Goal: Check status

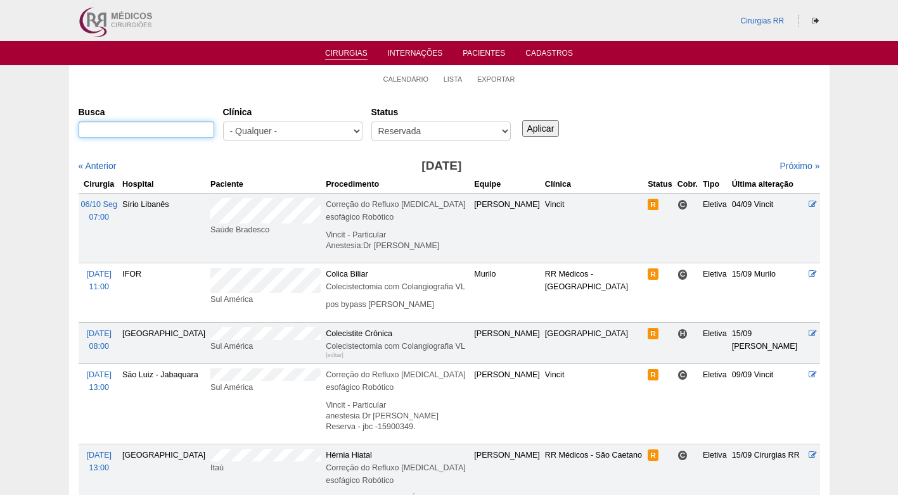
click at [203, 123] on input "Busca" at bounding box center [147, 130] width 136 height 16
paste input "[PERSON_NAME]"
type input "[PERSON_NAME]"
click at [531, 126] on input "Aplicar" at bounding box center [540, 128] width 37 height 16
click at [511, 129] on div "Status - Qualquer - Reservada Confirmada Suspensa Cancelada" at bounding box center [445, 124] width 148 height 46
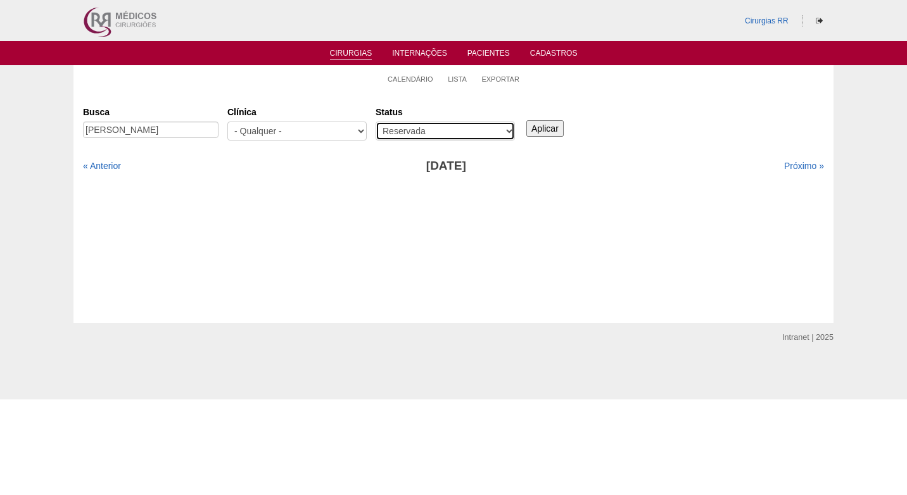
drag, startPoint x: 0, startPoint y: 0, endPoint x: 504, endPoint y: 129, distance: 520.0
click at [504, 129] on select "- Qualquer - Reservada Confirmada Suspensa Cancelada" at bounding box center [445, 131] width 139 height 19
select select "All"
click at [376, 122] on select "- Qualquer - Reservada Confirmada Suspensa Cancelada" at bounding box center [445, 131] width 139 height 19
click at [538, 125] on input "Aplicar" at bounding box center [544, 128] width 37 height 16
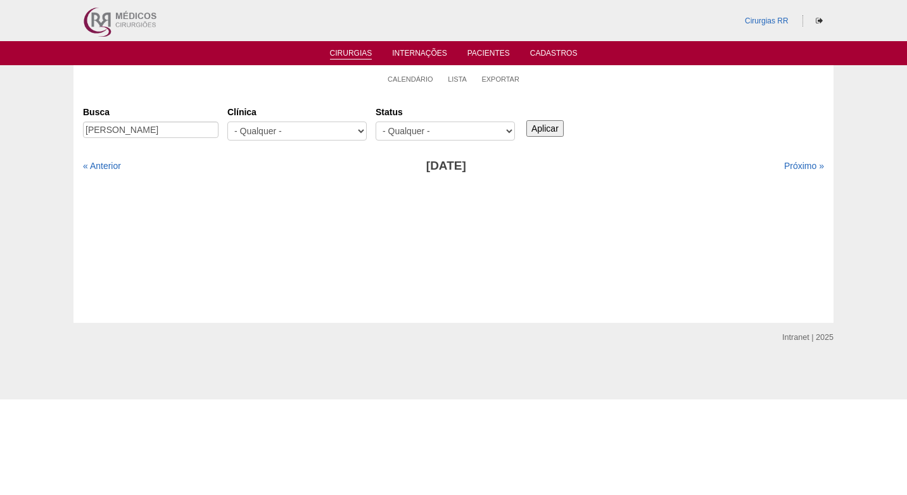
click at [537, 132] on input "Aplicar" at bounding box center [544, 128] width 37 height 16
click at [183, 97] on div "Cirurgias Busca ISABELLA LOPES DA SILVA Clínica - Qualquer - 6R Alphaville Assu…" at bounding box center [453, 207] width 760 height 231
drag, startPoint x: 309, startPoint y: 86, endPoint x: 390, endPoint y: 82, distance: 80.5
click at [321, 86] on ul "Calendário Lista Exportar" at bounding box center [453, 78] width 760 height 27
click at [426, 77] on link "Calendário" at bounding box center [411, 80] width 46 height 10
